Goal: Information Seeking & Learning: Find specific fact

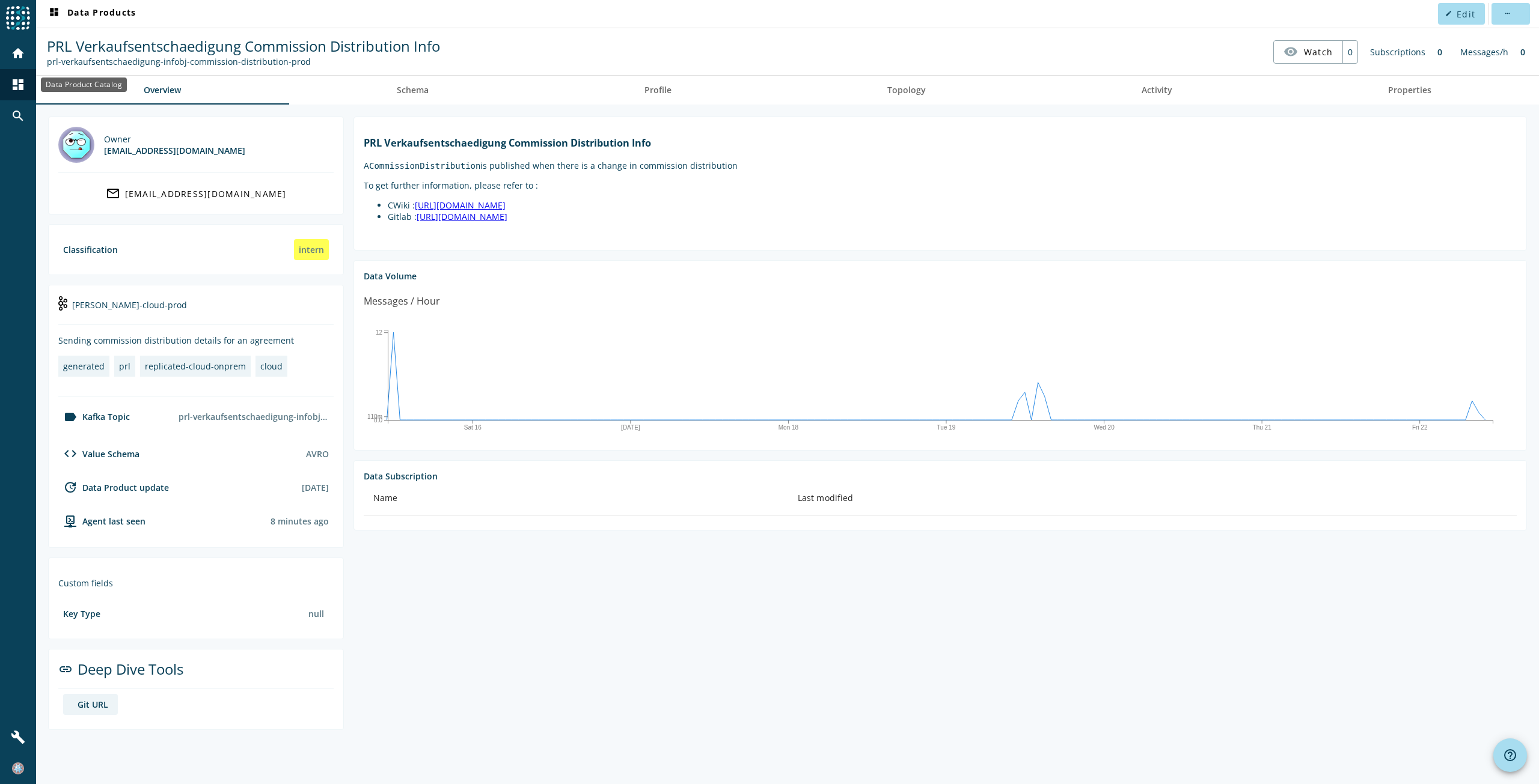
click at [20, 86] on mat-icon "dashboard" at bounding box center [18, 85] width 15 height 15
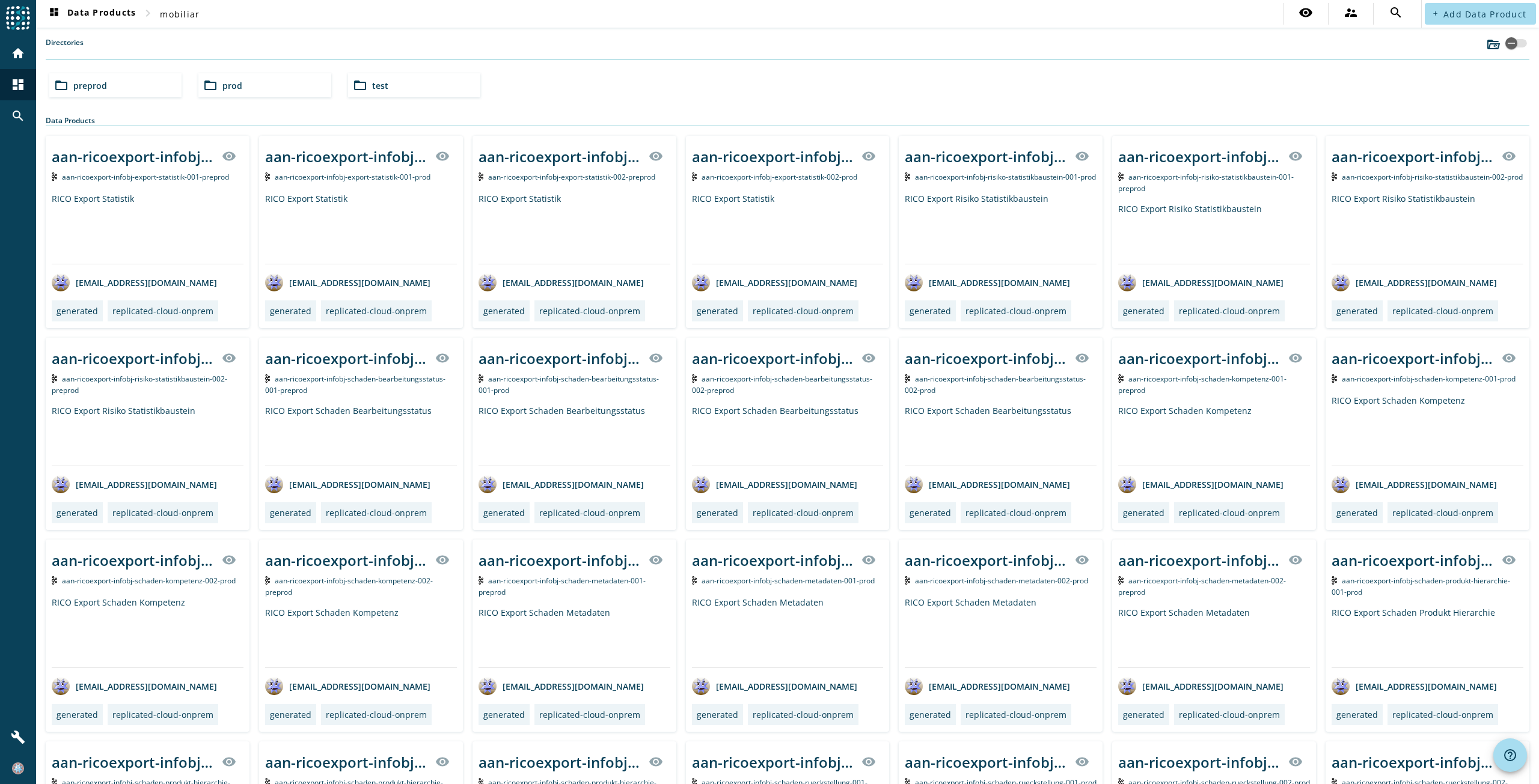
click at [1164, 21] on nav "dashboard Data Products chevron_right mobiliar visibility supervisor_account se…" at bounding box center [729, 13] width 1385 height 27
drag, startPoint x: 1143, startPoint y: 18, endPoint x: 1159, endPoint y: 13, distance: 16.8
click at [1144, 18] on nav "dashboard Data Products chevron_right mobiliar visibility supervisor_account se…" at bounding box center [729, 13] width 1385 height 27
click at [1294, 17] on input "text" at bounding box center [1264, 14] width 281 height 15
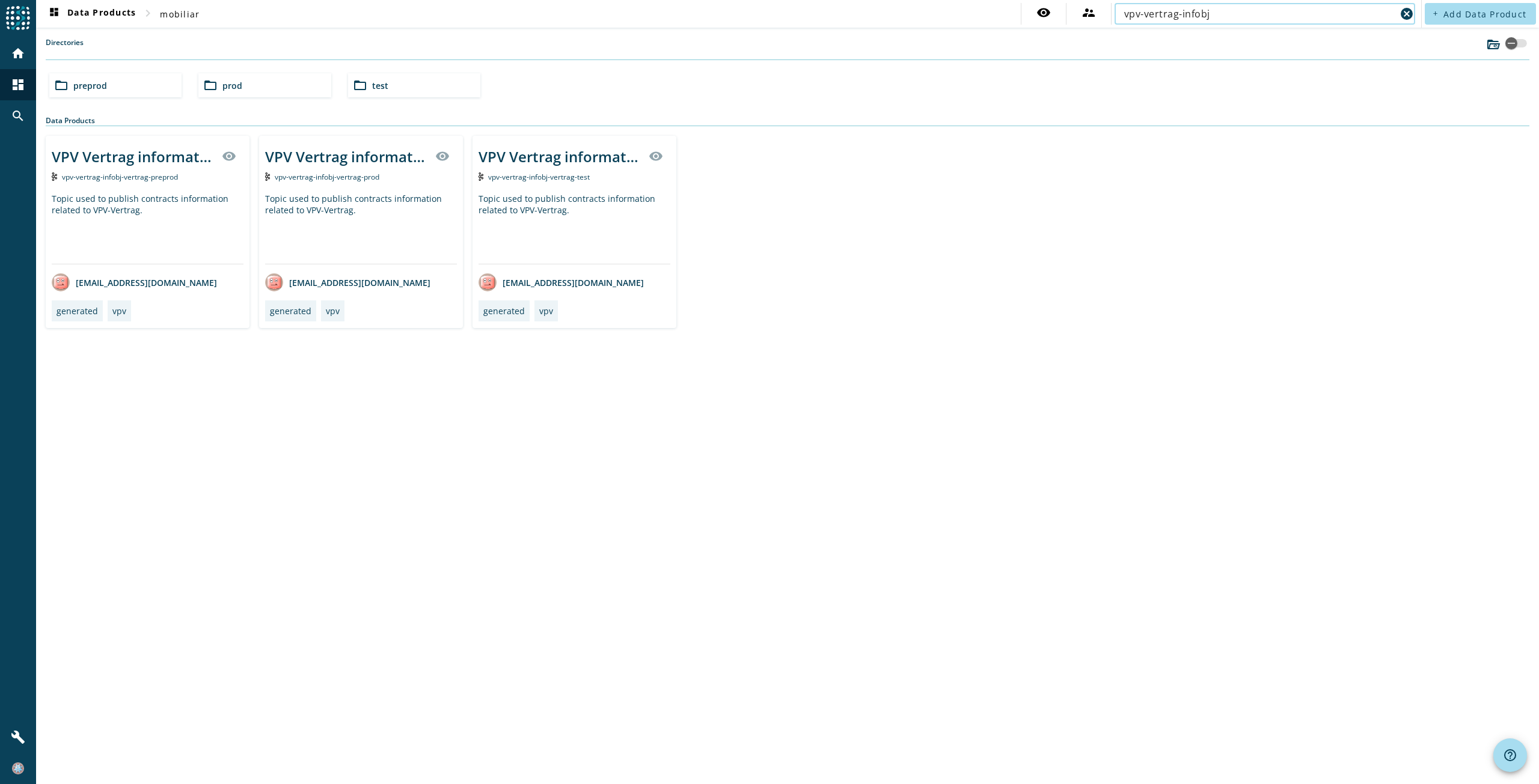
type input "vpv-vertrag-infobj"
click at [340, 194] on div "Topic used to publish contracts information related to VPV-Vertrag." at bounding box center [360, 229] width 192 height 71
